Goal: Task Accomplishment & Management: Manage account settings

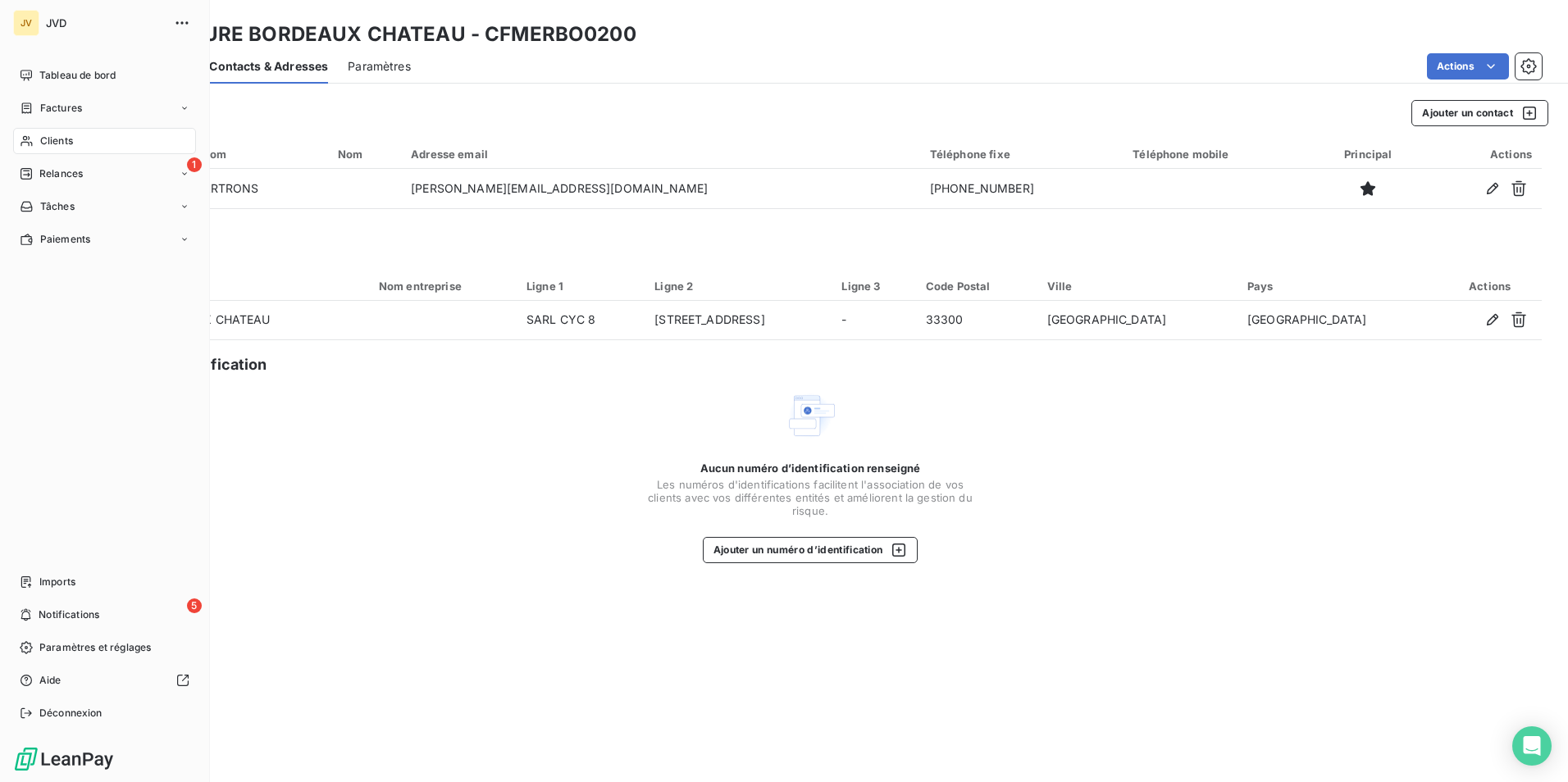
click at [79, 139] on div "Clients" at bounding box center [104, 141] width 182 height 26
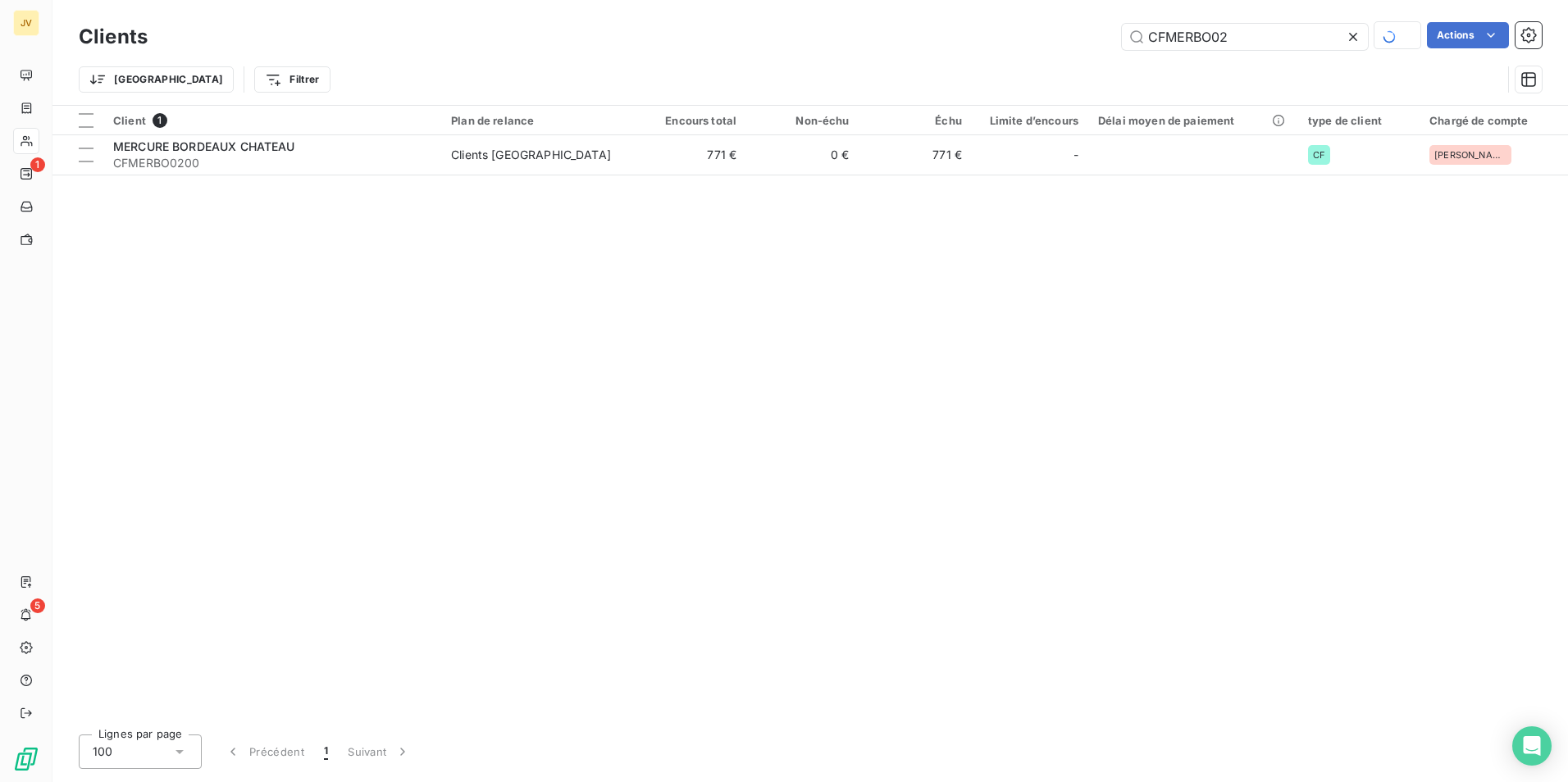
drag, startPoint x: 1253, startPoint y: 43, endPoint x: 306, endPoint y: 45, distance: 947.0
click at [307, 41] on div "CFMERBO02 Actions" at bounding box center [855, 36] width 1374 height 29
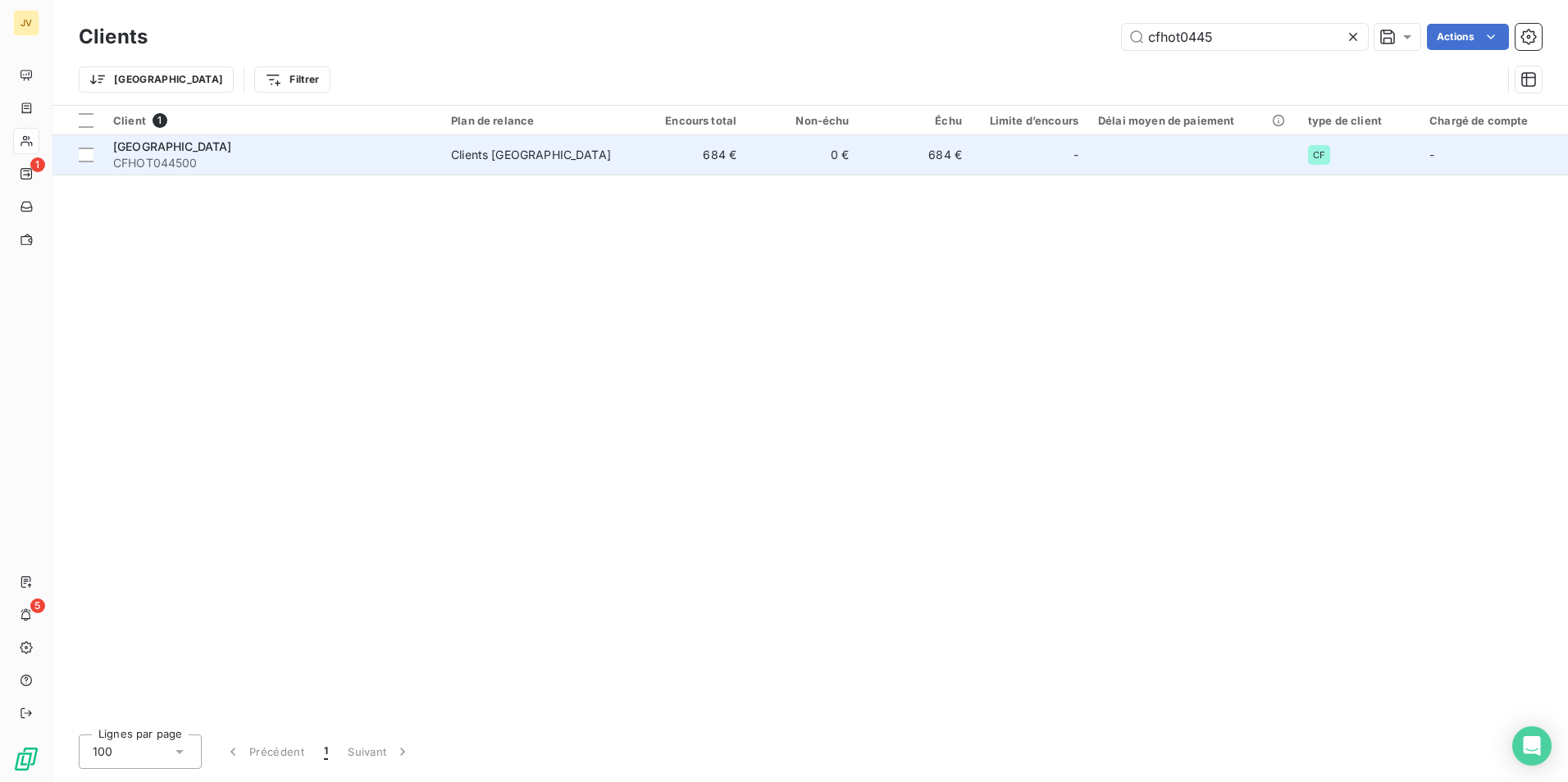
type input "cfhot0445"
click at [357, 162] on span "CFHOT044500" at bounding box center [272, 162] width 318 height 17
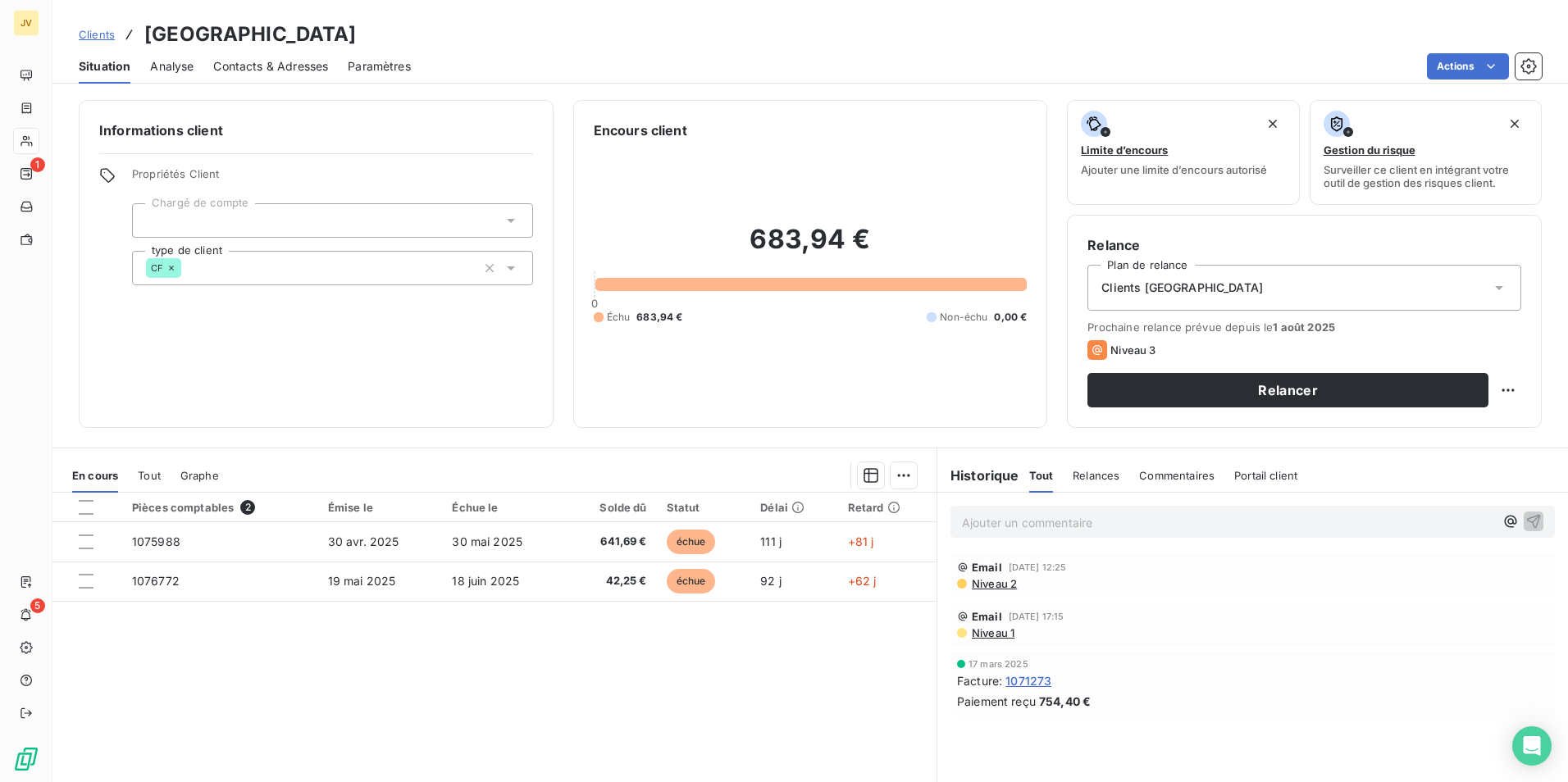
click at [313, 66] on span "Contacts & Adresses" at bounding box center [270, 66] width 115 height 17
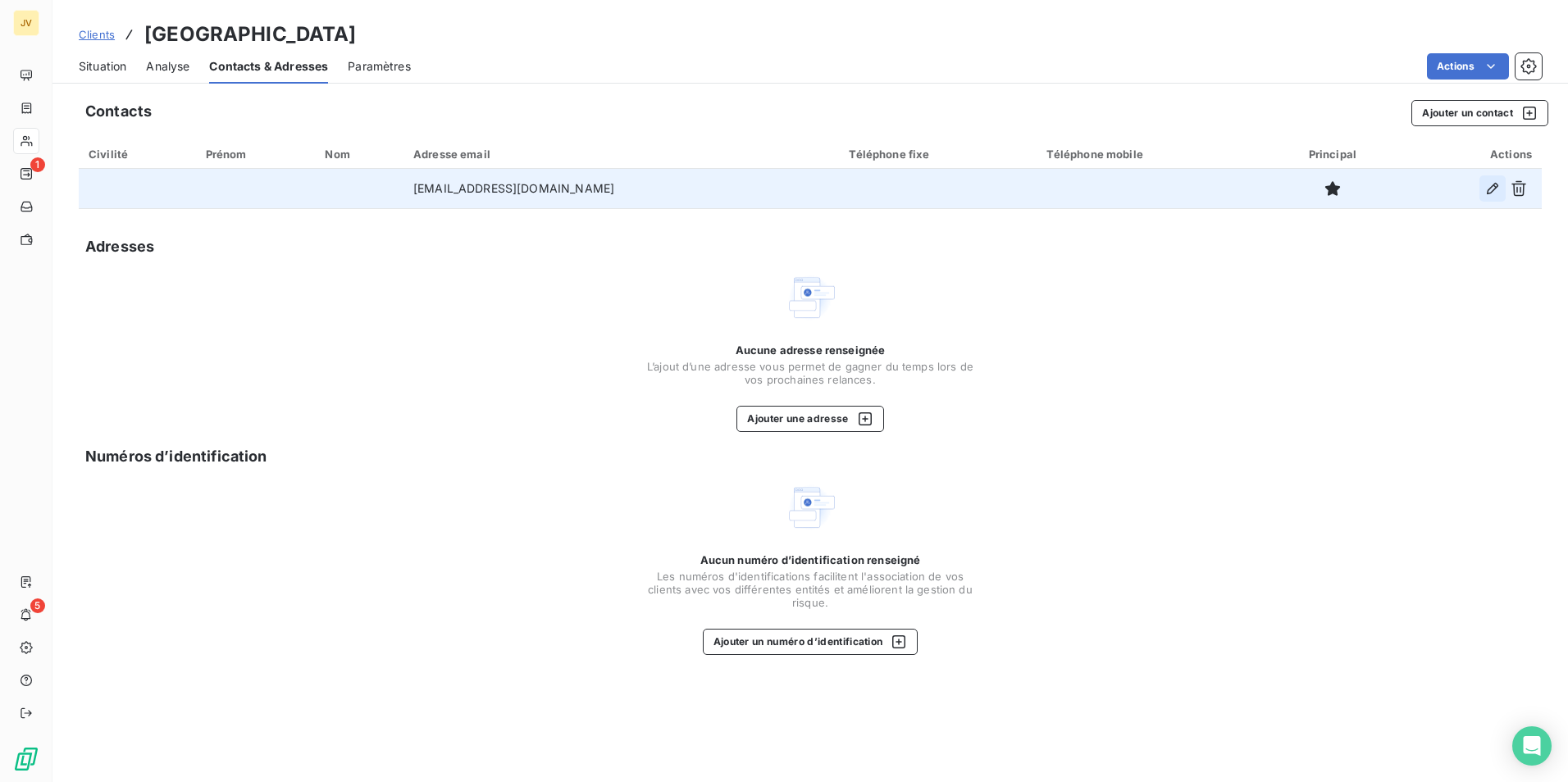
click at [1483, 189] on button "button" at bounding box center [1492, 189] width 26 height 26
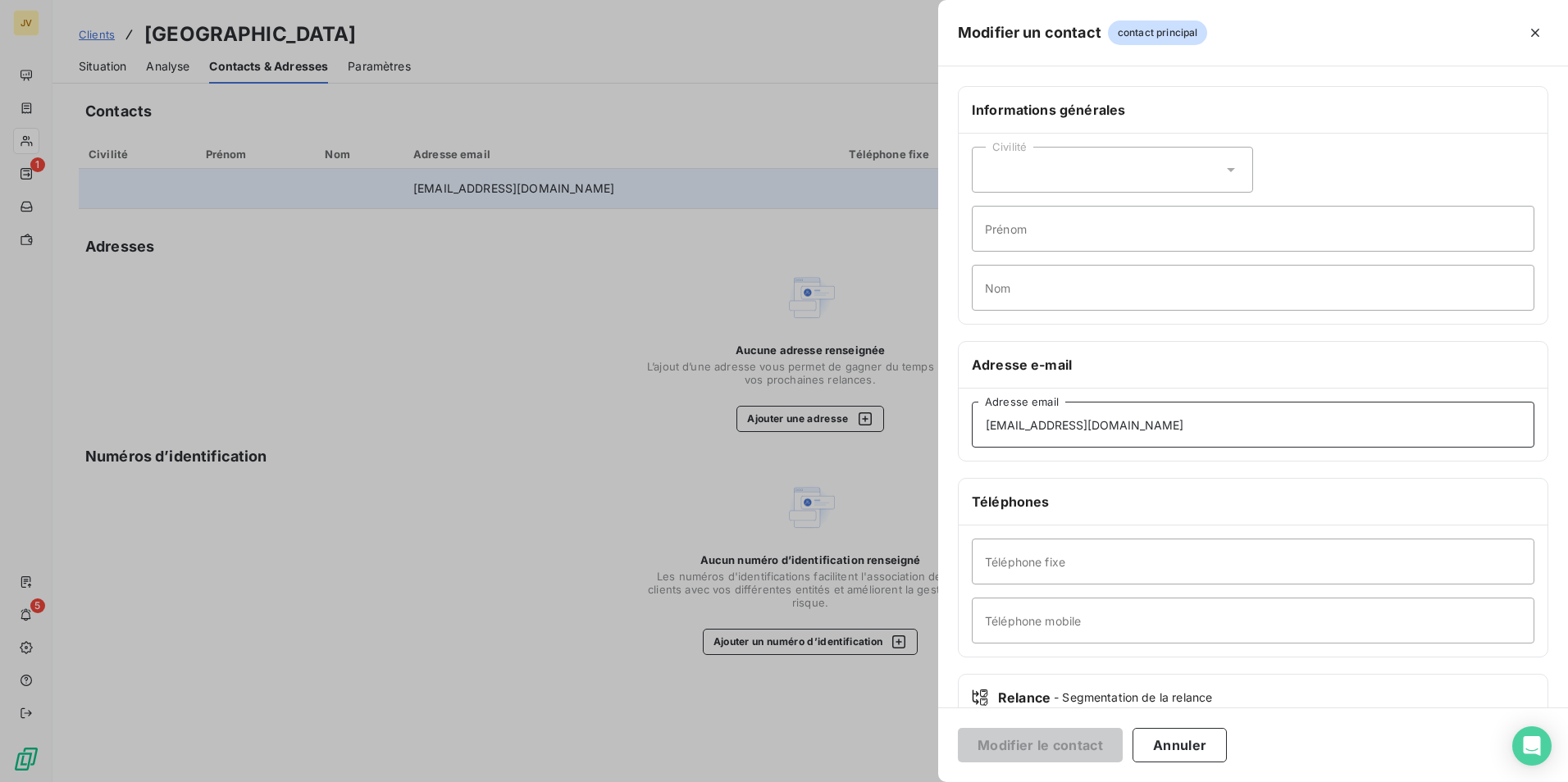
drag, startPoint x: 1247, startPoint y: 428, endPoint x: 587, endPoint y: 417, distance: 660.1
click at [588, 781] on div "Modifier un contact contact principal Informations générales Civilité Prénom No…" at bounding box center [784, 782] width 1568 height 0
paste input "Comptabilité Fournisseur <[EMAIL_ADDRESS][DOMAIN_NAME]>"
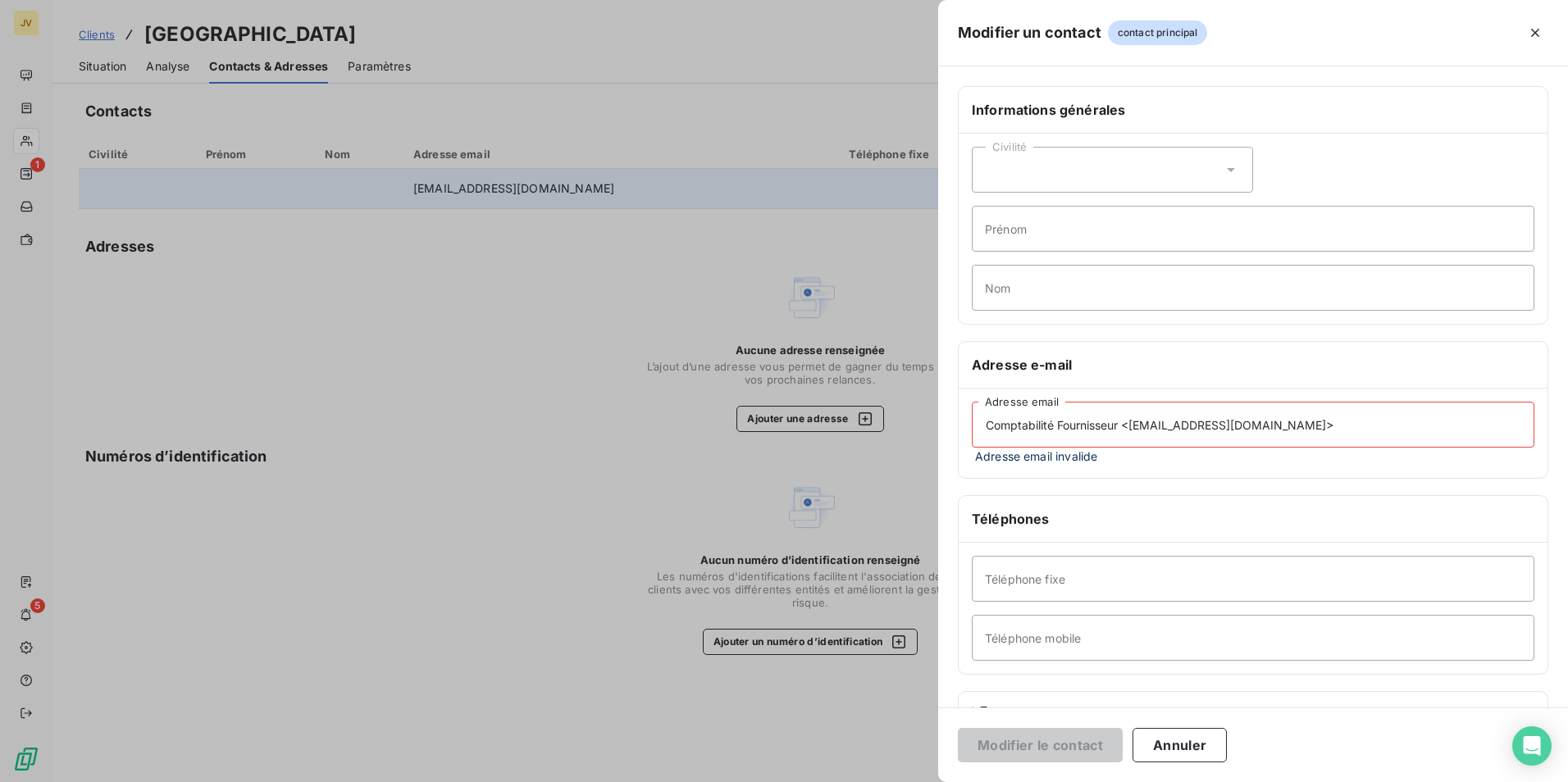
drag, startPoint x: 1134, startPoint y: 430, endPoint x: 698, endPoint y: 413, distance: 436.3
click at [698, 781] on div "Modifier un contact contact principal Informations générales Civilité Prénom No…" at bounding box center [784, 782] width 1568 height 0
click at [1188, 431] on input "[EMAIL_ADDRESS][DOMAIN_NAME]>" at bounding box center [1252, 424] width 562 height 46
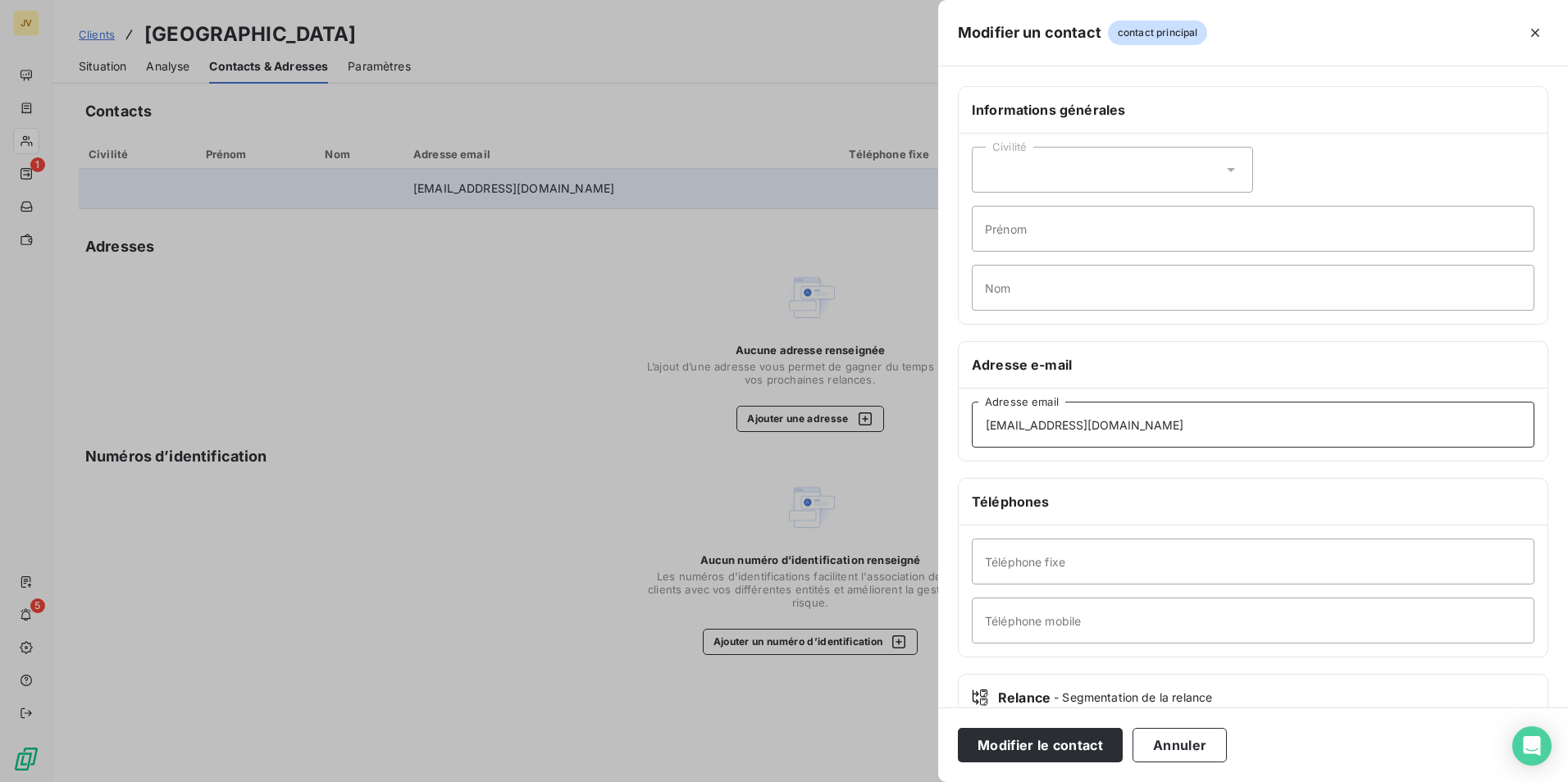
drag, startPoint x: 1141, startPoint y: 426, endPoint x: 431, endPoint y: 434, distance: 710.0
click at [496, 781] on div "Modifier un contact contact principal Informations générales Civilité Prénom No…" at bounding box center [784, 782] width 1568 height 0
type input "[EMAIL_ADDRESS][DOMAIN_NAME]"
click at [1008, 741] on button "Modifier le contact" at bounding box center [1040, 746] width 165 height 35
